Goal: Transaction & Acquisition: Download file/media

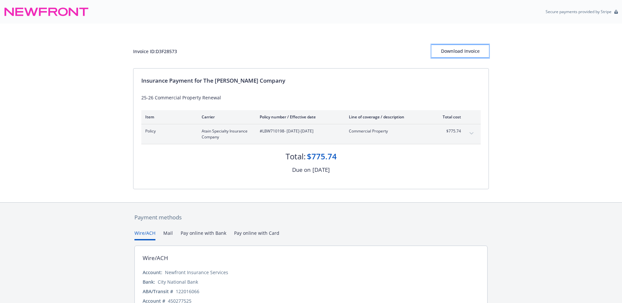
click at [463, 50] on div "Download Invoice" at bounding box center [460, 51] width 57 height 12
